Goal: Information Seeking & Learning: Learn about a topic

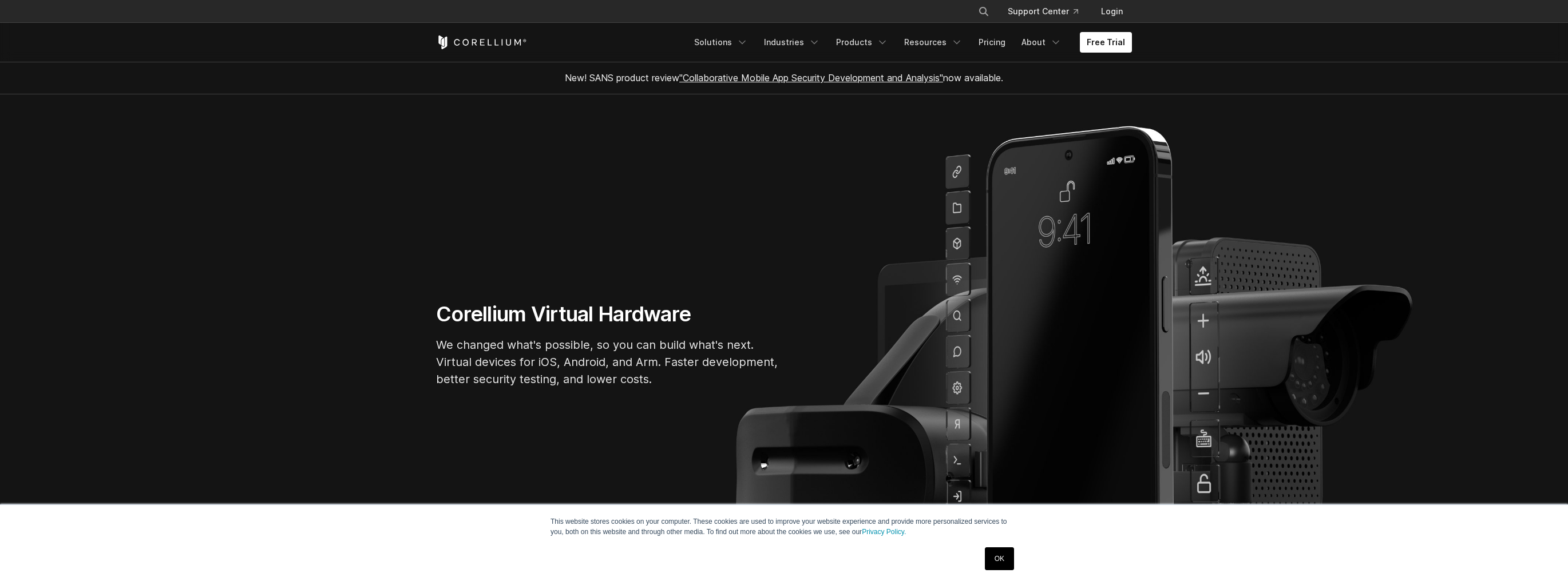
click at [1005, 549] on link "OK" at bounding box center [999, 559] width 29 height 23
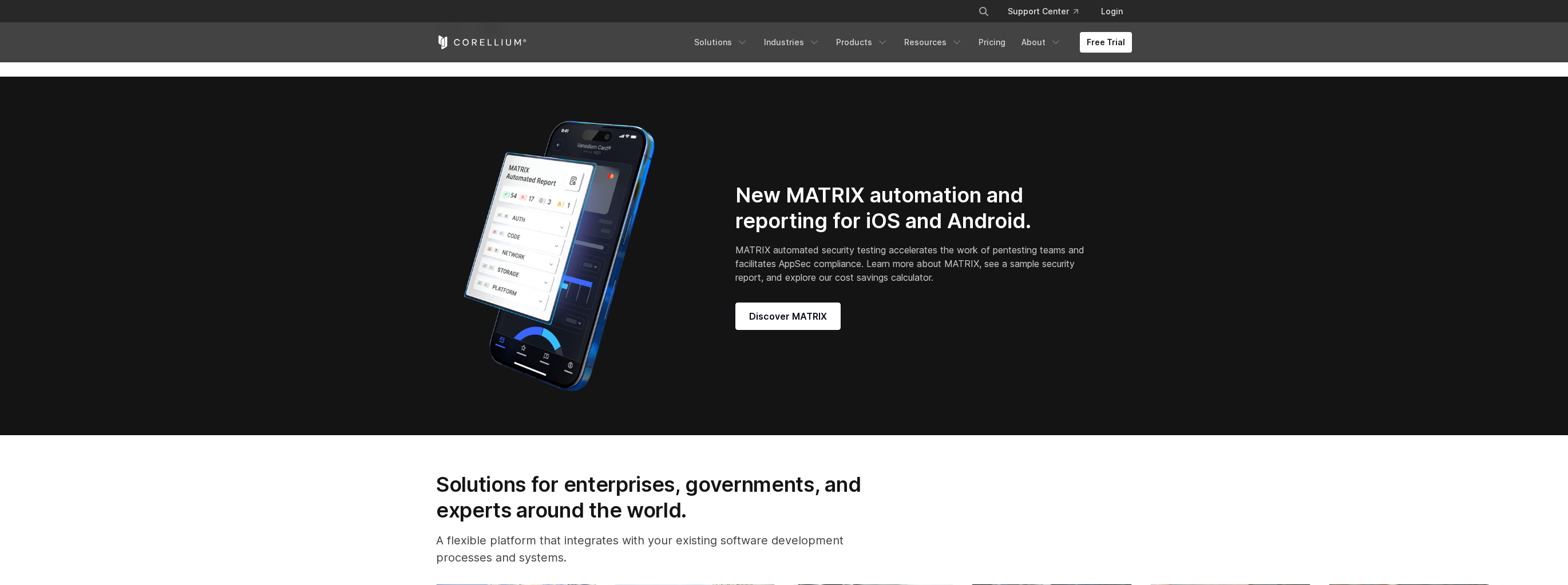
scroll to position [1144, 0]
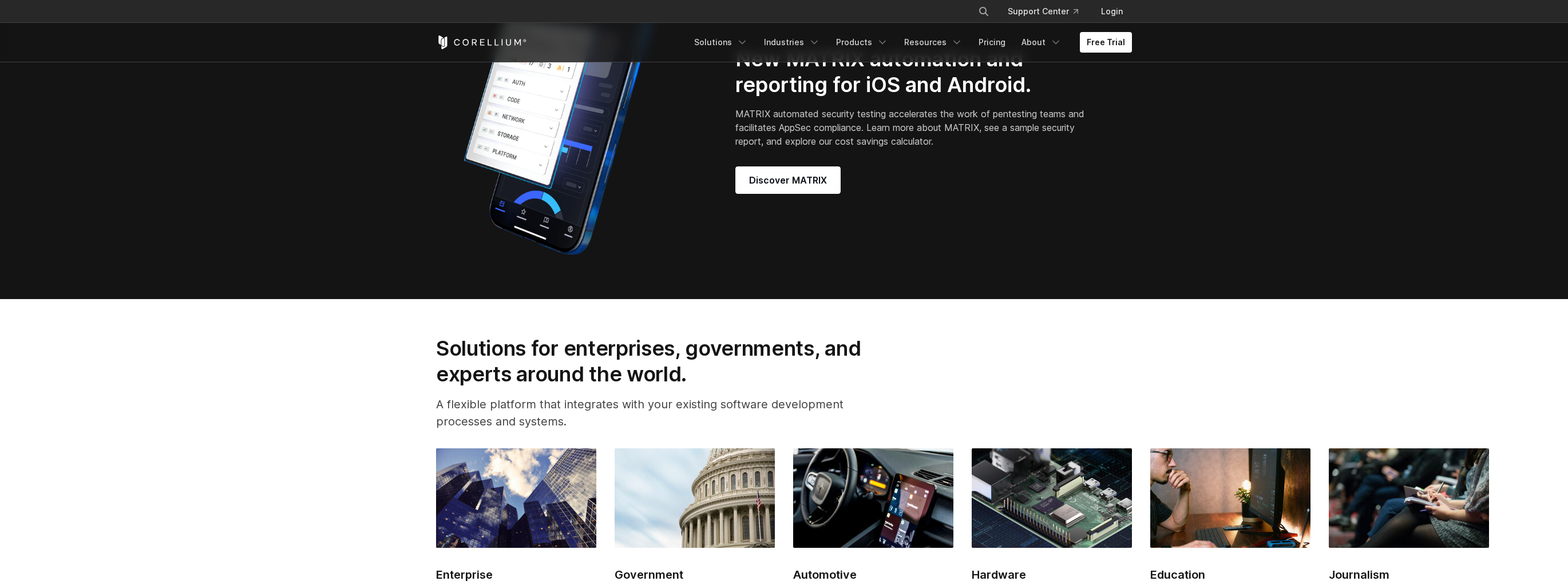
click at [793, 171] on div "New MATRIX automation and reporting for iOS and Android. MATRIX automated secur…" at bounding box center [925, 120] width 380 height 148
click at [789, 179] on link "Discover MATRIX" at bounding box center [788, 180] width 105 height 28
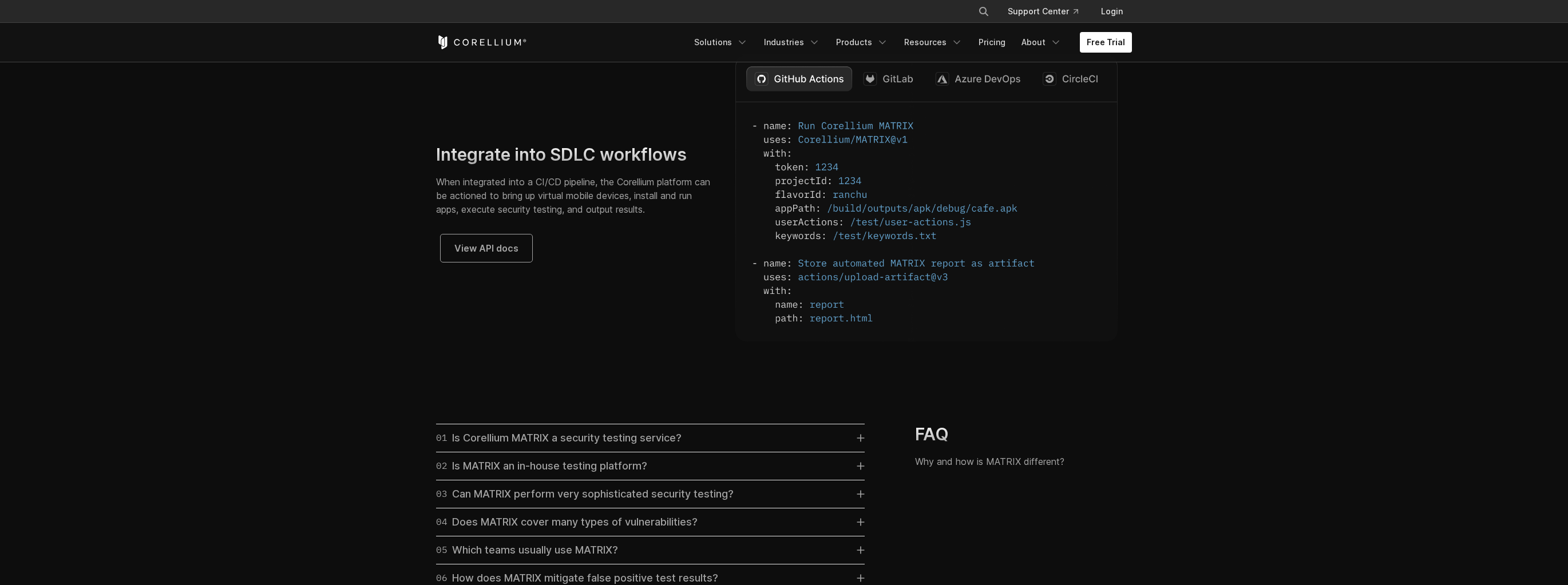
scroll to position [3065, 0]
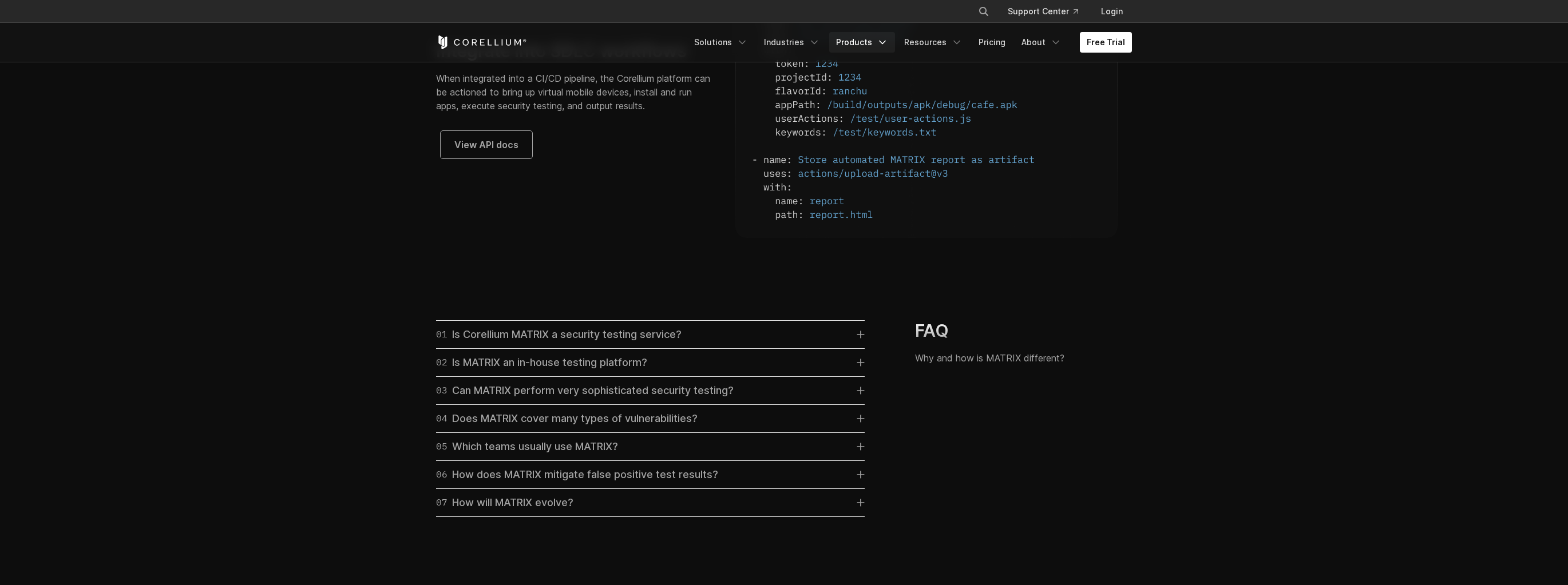
click at [880, 41] on link "Products" at bounding box center [862, 42] width 66 height 21
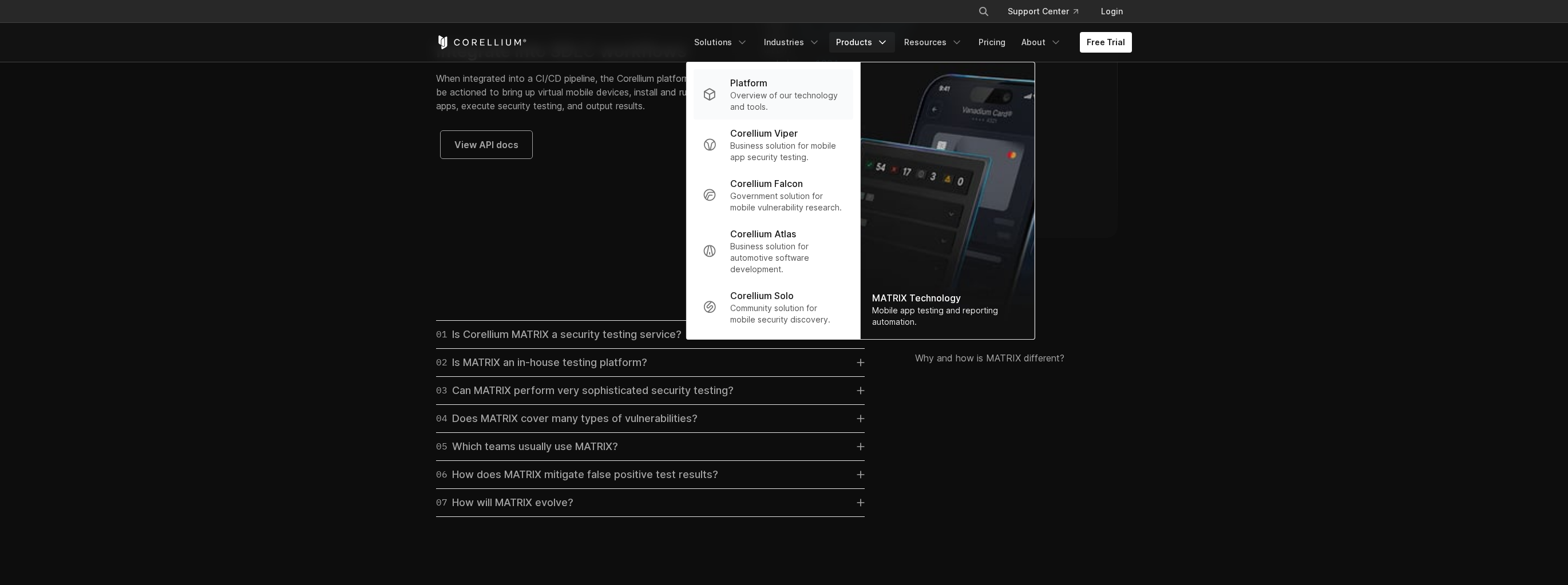
click at [760, 91] on p "Overview of our technology and tools." at bounding box center [787, 101] width 114 height 23
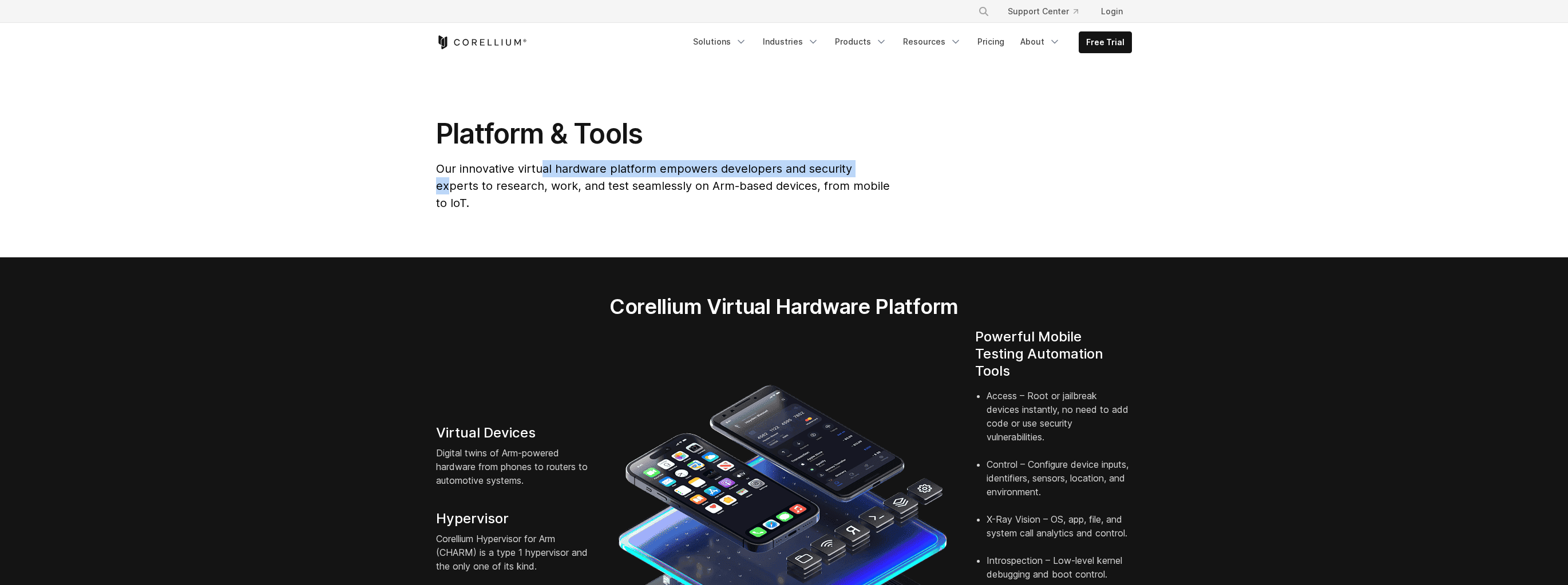
drag, startPoint x: 540, startPoint y: 170, endPoint x: 860, endPoint y: 173, distance: 320.0
click at [860, 173] on span "Our innovative virtual hardware platform empowers developers and security exper…" at bounding box center [663, 186] width 454 height 48
click at [488, 188] on span "Our innovative virtual hardware platform empowers developers and security exper…" at bounding box center [663, 186] width 454 height 48
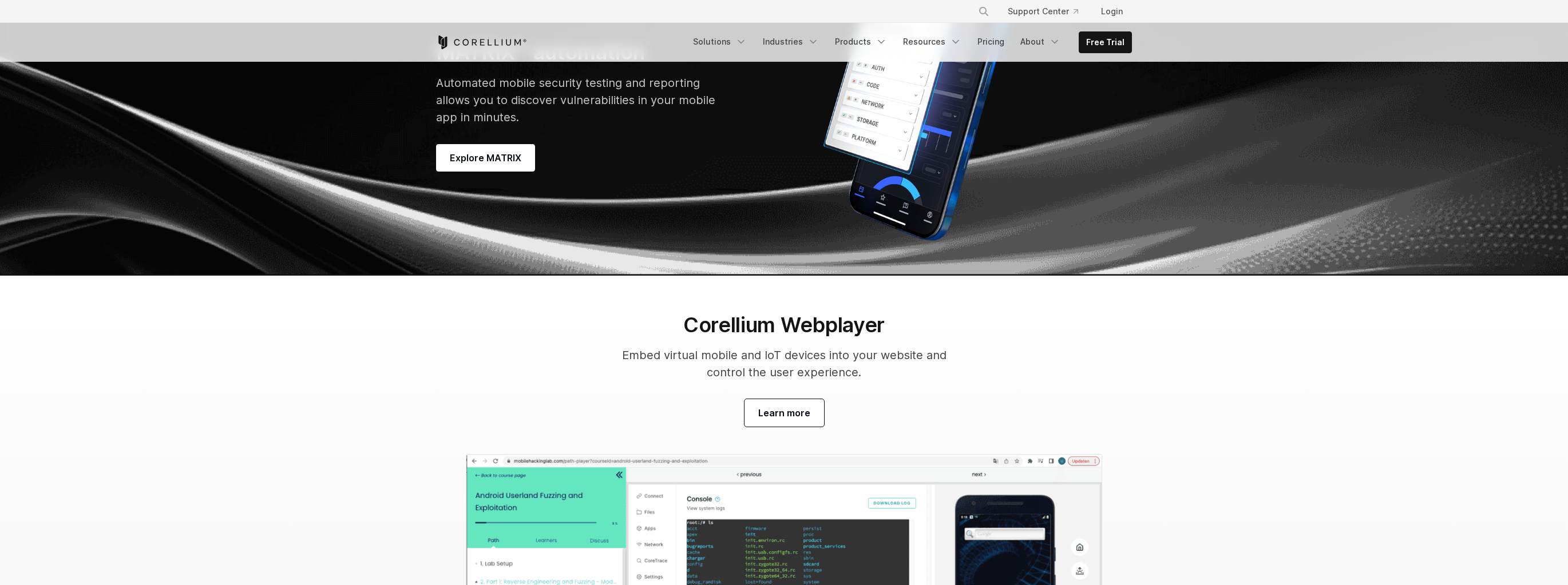
scroll to position [3477, 0]
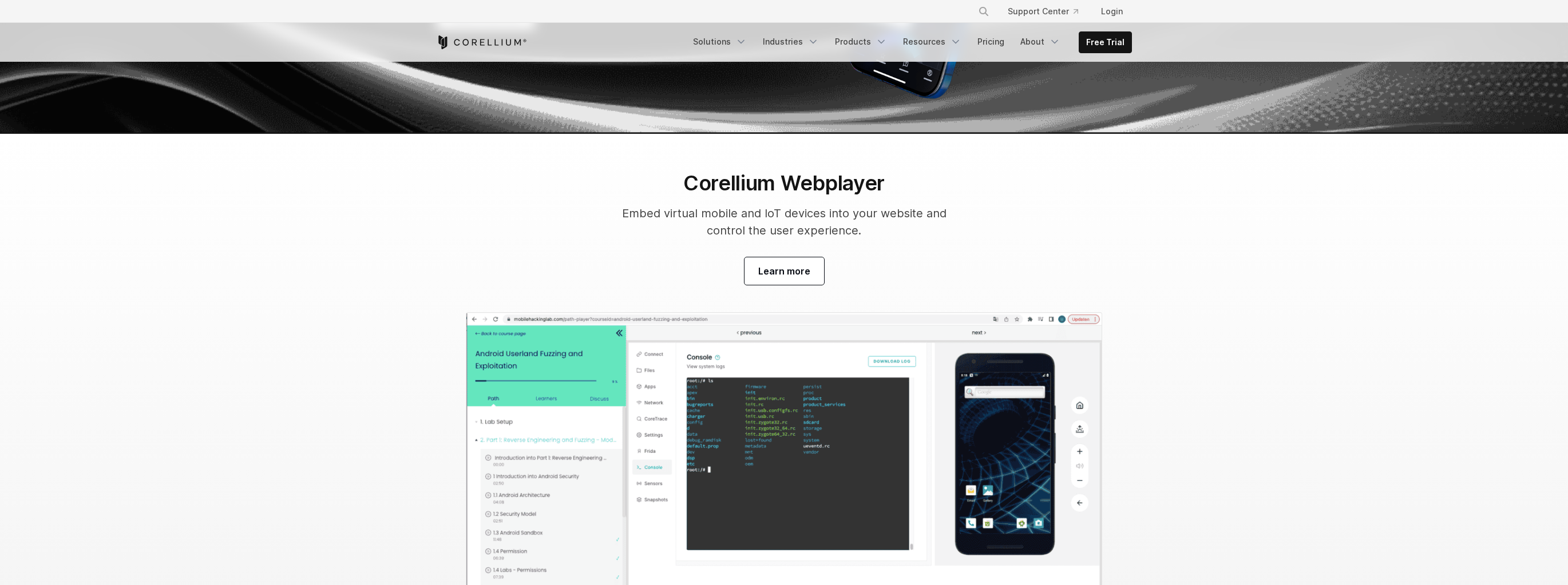
click at [485, 23] on span "Explore MATRIX" at bounding box center [485, 15] width 71 height 13
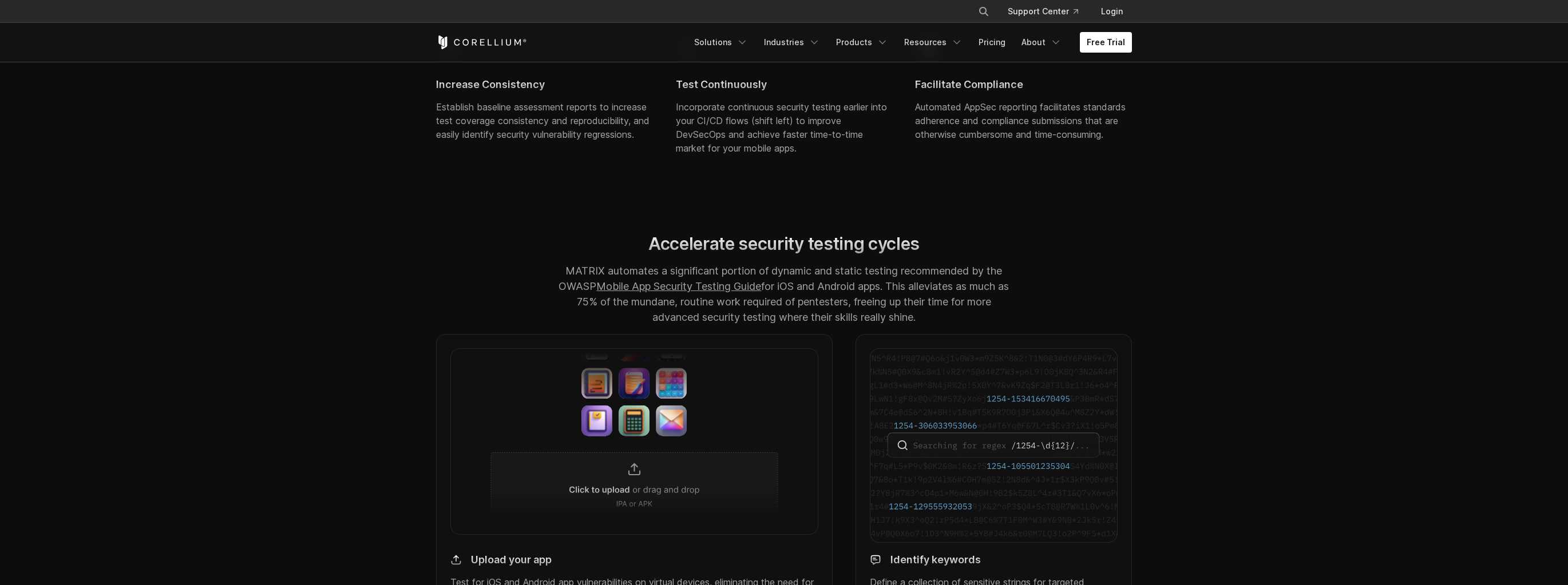
scroll to position [1052, 0]
